Goal: Task Accomplishment & Management: Manage account settings

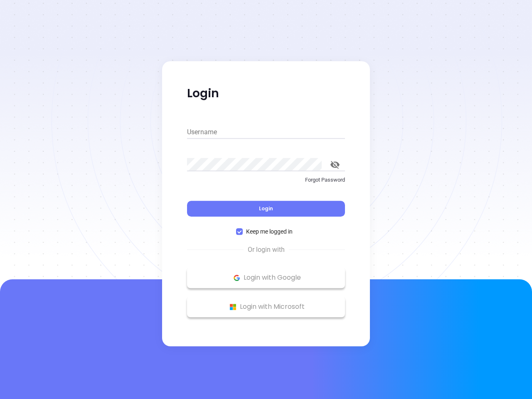
click at [266, 199] on div "Login" at bounding box center [266, 204] width 158 height 26
click at [266, 132] on input "Username" at bounding box center [266, 131] width 158 height 13
click at [335, 164] on icon "toggle password visibility" at bounding box center [334, 165] width 9 height 8
click at [266, 208] on span "Login" at bounding box center [266, 208] width 14 height 7
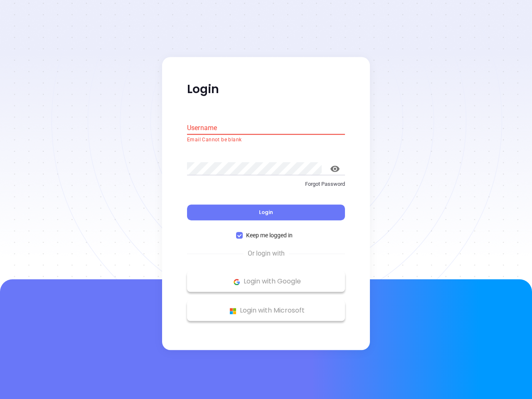
click at [266, 231] on span "Keep me logged in" at bounding box center [269, 235] width 53 height 9
click at [243, 232] on input "Keep me logged in" at bounding box center [239, 235] width 7 height 7
checkbox input "false"
click at [266, 277] on p "Login with Google" at bounding box center [266, 281] width 150 height 12
click at [266, 307] on p "Login with Microsoft" at bounding box center [266, 310] width 150 height 12
